Goal: Information Seeking & Learning: Learn about a topic

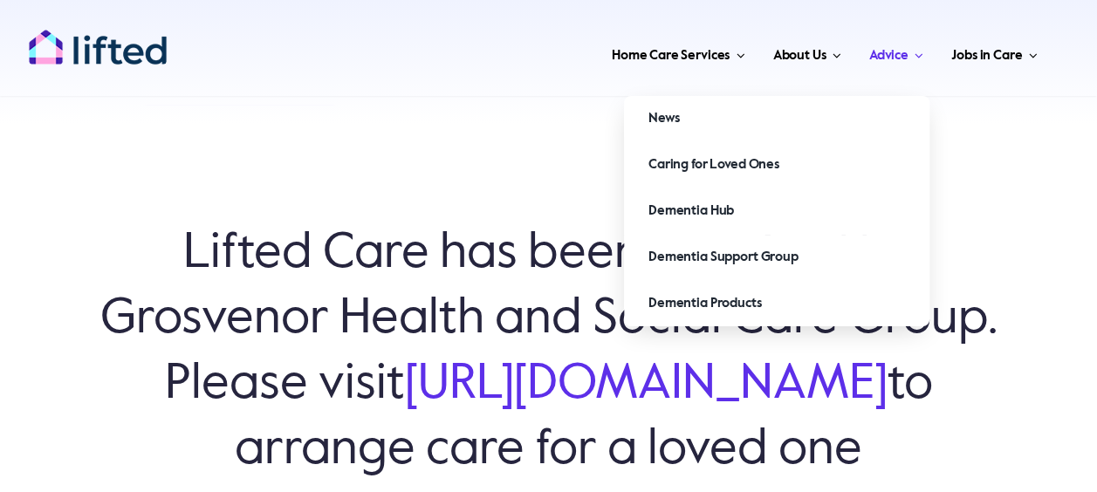
click at [906, 47] on span "Advice" at bounding box center [888, 56] width 39 height 28
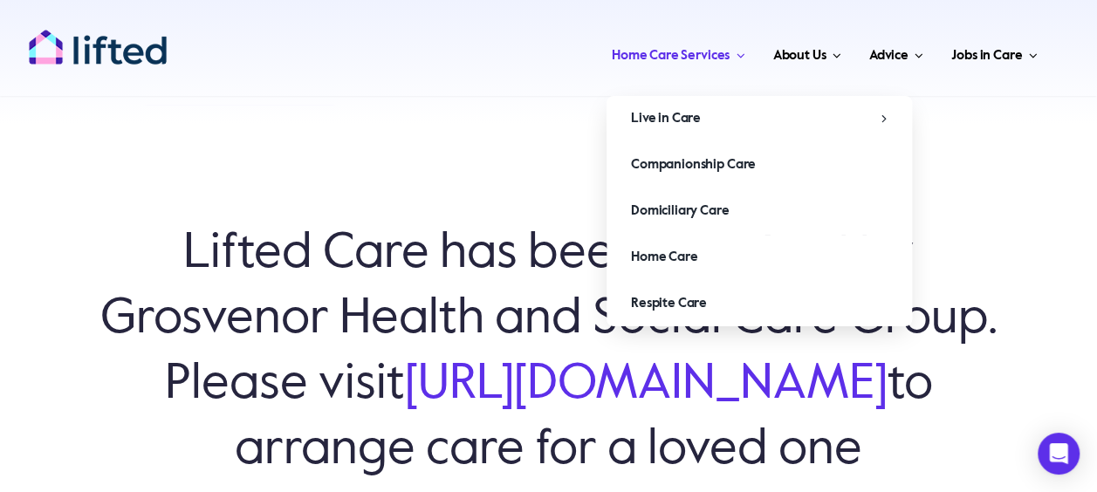
click at [636, 51] on span "Home Care Services" at bounding box center [671, 56] width 118 height 28
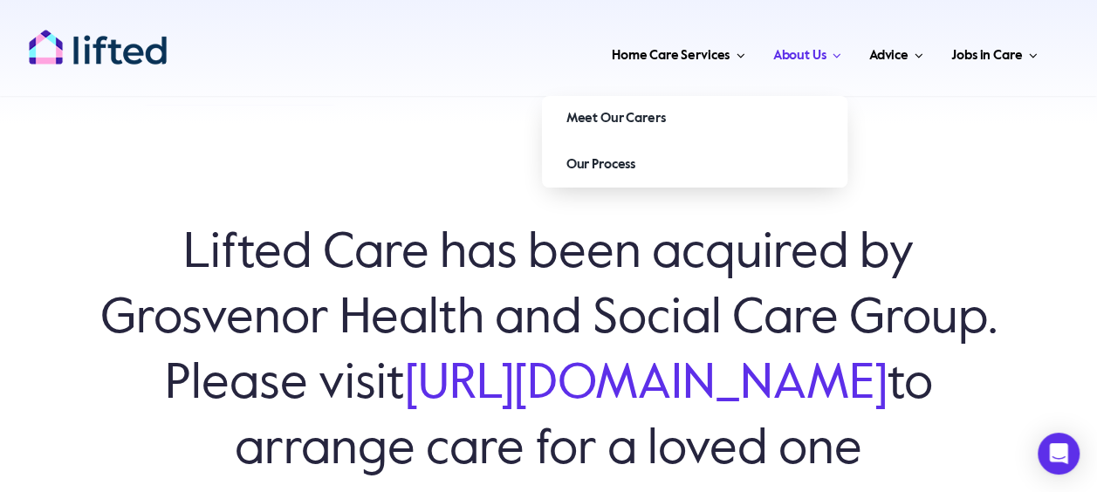
click at [809, 51] on span "About Us" at bounding box center [798, 56] width 53 height 28
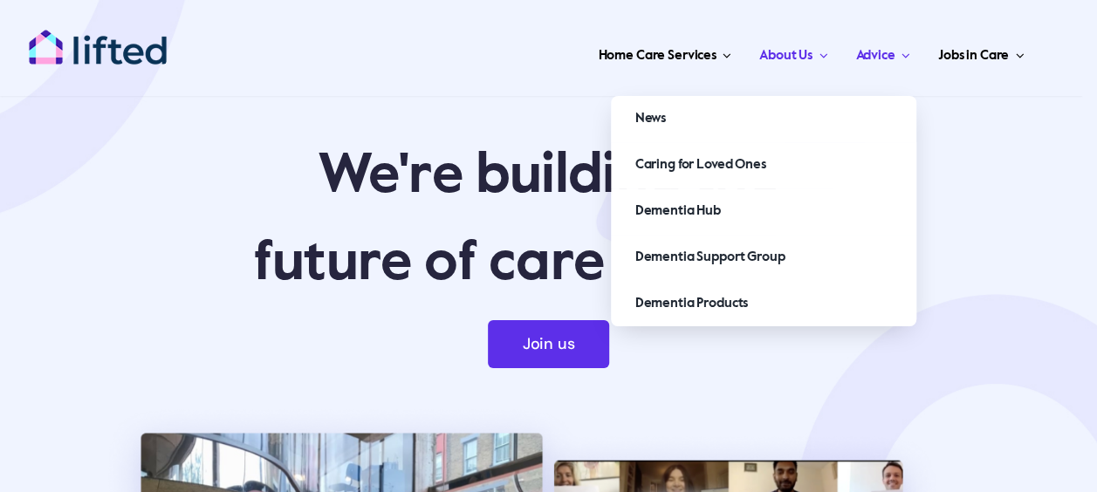
click at [900, 58] on span "Main Menu" at bounding box center [901, 55] width 15 height 13
